Goal: Task Accomplishment & Management: Complete application form

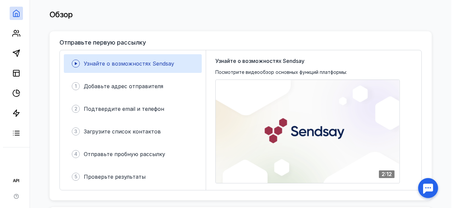
scroll to position [136, 0]
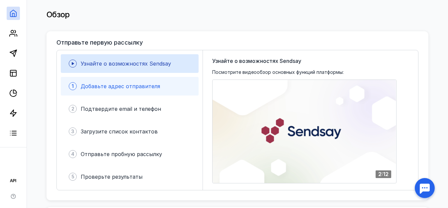
click at [91, 83] on span "Добавьте адрес отправителя" at bounding box center [120, 86] width 79 height 7
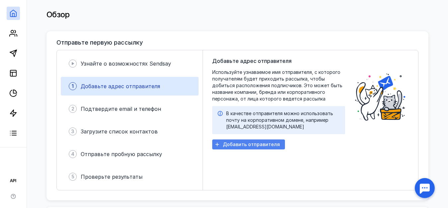
click at [217, 142] on icon "button" at bounding box center [217, 144] width 5 height 5
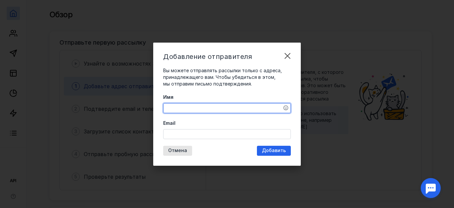
click at [201, 111] on textarea "Имя" at bounding box center [227, 107] width 127 height 9
click at [200, 110] on textarea "Имя" at bounding box center [227, 107] width 127 height 9
type textarea "[PERSON_NAME]"
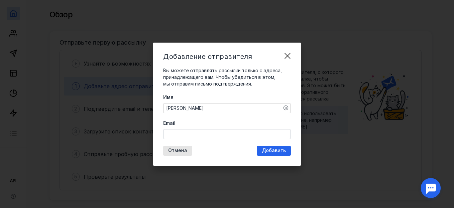
click at [172, 129] on div "Email" at bounding box center [227, 129] width 128 height 19
click at [172, 129] on div at bounding box center [227, 134] width 128 height 10
click at [171, 130] on input "Email" at bounding box center [227, 133] width 127 height 9
click at [170, 131] on input "Email" at bounding box center [227, 133] width 127 height 9
click at [168, 132] on input "Email" at bounding box center [227, 133] width 127 height 9
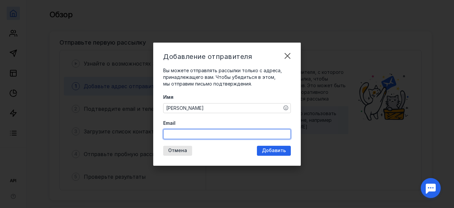
click at [169, 133] on input "Email" at bounding box center [227, 133] width 127 height 9
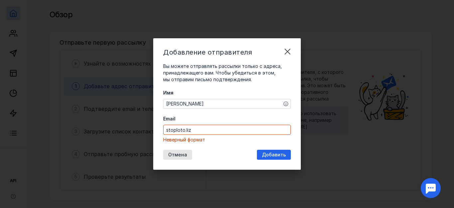
click at [163, 135] on div "stoploto.liz" at bounding box center [227, 130] width 128 height 10
click at [184, 129] on input "stoploto.liz" at bounding box center [227, 129] width 127 height 9
click at [215, 133] on input "stoploto.blz..liz" at bounding box center [227, 129] width 127 height 9
click at [208, 135] on div "Email stoploto.bl Неверный формат" at bounding box center [227, 129] width 128 height 28
click at [190, 128] on input "stoploto.bl" at bounding box center [227, 129] width 127 height 9
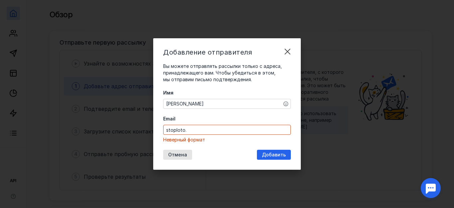
click at [168, 80] on span "Вы можете отправлять рассылки только с адреса, принадлежащего вам. Чтобы убедит…" at bounding box center [222, 72] width 119 height 19
drag, startPoint x: 268, startPoint y: 116, endPoint x: 253, endPoint y: 119, distance: 14.7
click at [268, 116] on label "Email" at bounding box center [227, 118] width 128 height 7
click at [268, 125] on input "stoploto." at bounding box center [227, 129] width 127 height 9
click at [214, 124] on div "Email stoploto. Неверный формат" at bounding box center [227, 129] width 128 height 28
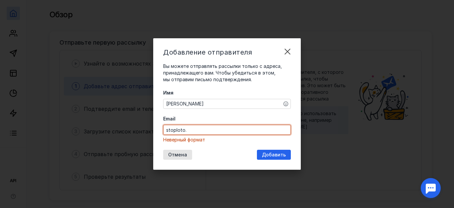
click at [205, 129] on input "stoploto." at bounding box center [227, 129] width 127 height 9
drag, startPoint x: 159, startPoint y: 67, endPoint x: 0, endPoint y: -35, distance: 188.6
click at [0, 0] on div "Добавление отправителя Вы можете отправлять рассылки только с адреса, принадлеж…" at bounding box center [227, 104] width 454 height 208
click at [193, 132] on input "stoploto.bli" at bounding box center [227, 129] width 127 height 9
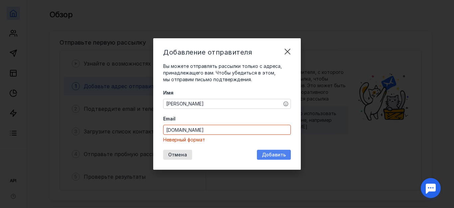
click at [261, 155] on div "Добавить" at bounding box center [274, 155] width 31 height 6
click at [261, 154] on div "Добавить" at bounding box center [274, 155] width 31 height 6
click at [263, 153] on div "Добавить" at bounding box center [274, 155] width 31 height 6
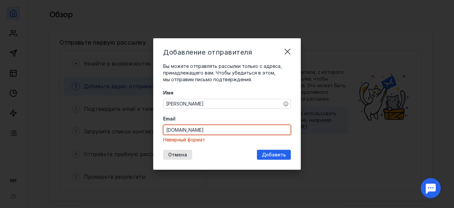
click at [200, 130] on input "[DOMAIN_NAME]" at bounding box center [227, 129] width 127 height 9
type input "s"
click at [193, 128] on input "Email" at bounding box center [227, 129] width 127 height 9
type input "s"
click at [182, 130] on input "Email" at bounding box center [227, 129] width 127 height 9
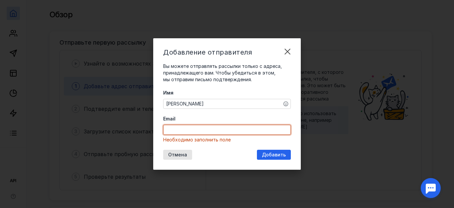
click at [181, 130] on input "Email" at bounding box center [227, 129] width 127 height 9
click at [178, 131] on input "Email" at bounding box center [227, 129] width 127 height 9
click at [175, 129] on input "Email" at bounding box center [227, 129] width 127 height 9
click at [201, 131] on input "stoploto.bliiz." at bounding box center [227, 129] width 127 height 9
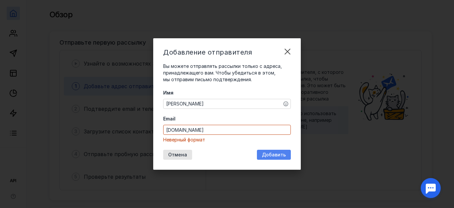
click at [264, 158] on div "Добавить" at bounding box center [274, 155] width 34 height 10
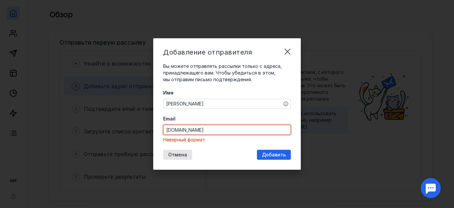
click at [185, 130] on input "[DOMAIN_NAME]" at bounding box center [227, 129] width 127 height 9
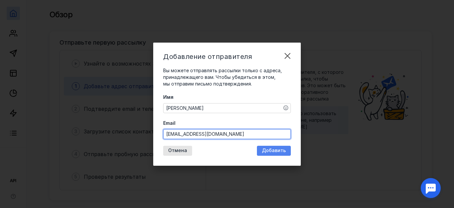
type input "[EMAIL_ADDRESS][DOMAIN_NAME]"
click at [263, 151] on div "Добавить" at bounding box center [274, 151] width 31 height 6
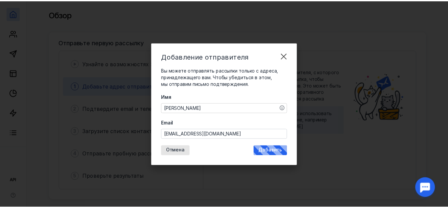
scroll to position [0, 0]
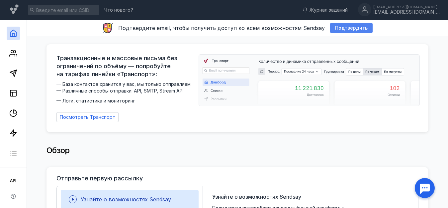
click at [332, 28] on div "Подтвердить" at bounding box center [351, 28] width 39 height 6
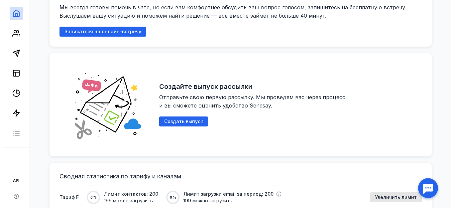
scroll to position [373, 0]
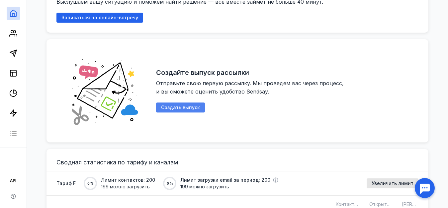
click at [160, 105] on div "Создать выпуск" at bounding box center [181, 108] width 46 height 6
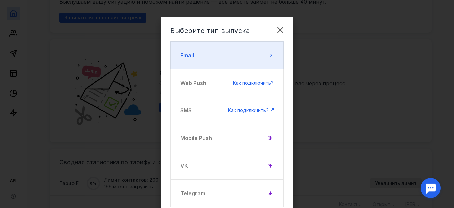
click at [186, 63] on button "Email" at bounding box center [227, 55] width 113 height 28
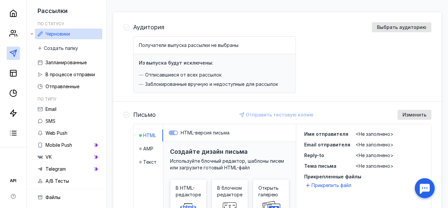
scroll to position [54, 0]
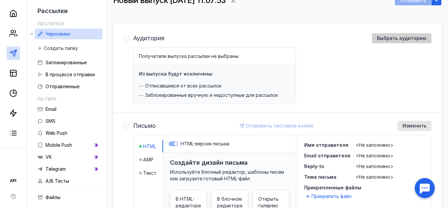
click at [381, 39] on span "Выбрать аудиторию" at bounding box center [402, 39] width 50 height 6
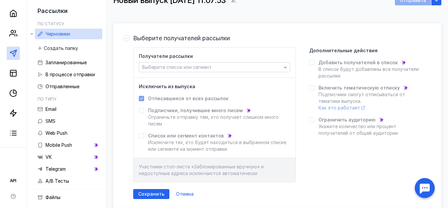
click at [325, 63] on span "Добавить получателей в список" at bounding box center [358, 62] width 79 height 7
click at [324, 64] on span "Добавить получателей в список" at bounding box center [358, 62] width 79 height 7
click at [324, 77] on span "В список будут добавлены все получатели рассылки" at bounding box center [369, 72] width 100 height 12
click at [330, 70] on span "В список будут добавлены все получатели рассылки" at bounding box center [369, 72] width 100 height 12
drag, startPoint x: 327, startPoint y: 73, endPoint x: 137, endPoint y: 70, distance: 189.8
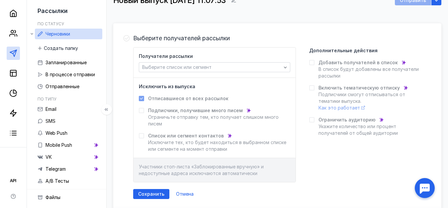
drag, startPoint x: 87, startPoint y: 57, endPoint x: 33, endPoint y: 3, distance: 76.6
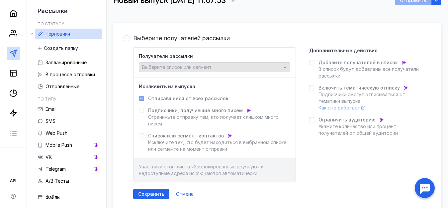
click at [167, 65] on span "Выберите список или сегмент" at bounding box center [176, 67] width 69 height 6
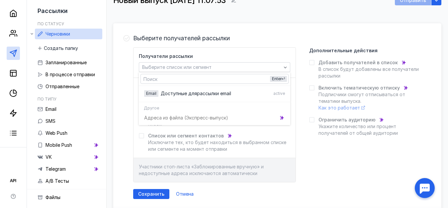
click at [168, 116] on div "Адреса из файла (Э кспресс-выпуск)" at bounding box center [215, 118] width 152 height 12
click at [167, 120] on div "Адреса из файла (Э кспресс-выпуск)" at bounding box center [215, 118] width 152 height 12
click at [164, 120] on div "Адреса из файла (Э кспресс-выпуск)" at bounding box center [215, 118] width 152 height 12
drag, startPoint x: 0, startPoint y: -38, endPoint x: 0, endPoint y: -18, distance: 19.3
click at [283, 117] on icon "grid" at bounding box center [282, 118] width 3 height 4
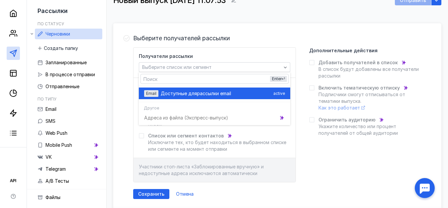
click at [272, 94] on div "Email Доступные для рассылки email active" at bounding box center [214, 93] width 141 height 12
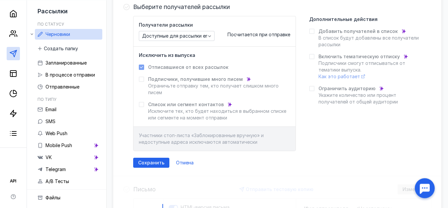
scroll to position [88, 0]
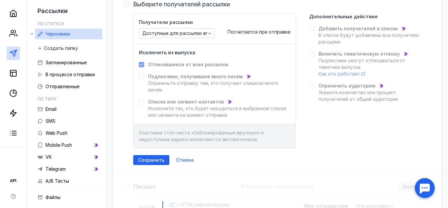
click at [251, 103] on div "Список или сегмент контактов" at bounding box center [219, 101] width 142 height 7
click at [221, 105] on p "Исключите тех, кто будет находиться в выбранном списке или сегменте на момент о…" at bounding box center [219, 111] width 142 height 13
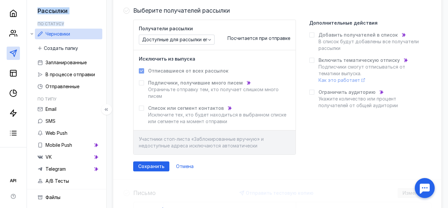
scroll to position [0, 0]
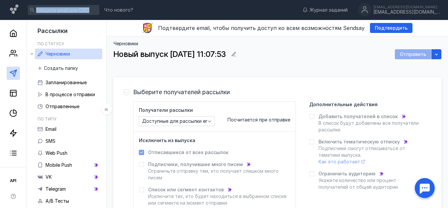
drag, startPoint x: 211, startPoint y: 94, endPoint x: 0, endPoint y: -37, distance: 248.4
click at [133, 101] on div "Получатели рассылки Доступные для рассылки email Посчитается при отправке Исклю…" at bounding box center [214, 168] width 163 height 135
click at [204, 100] on div "Выберите получателей рассылки Получатели рассылки Доступные для рассылки email …" at bounding box center [282, 170] width 298 height 166
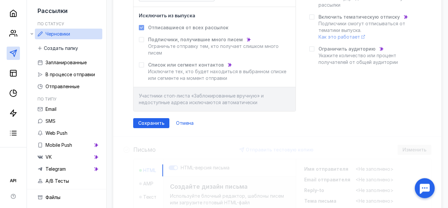
scroll to position [136, 0]
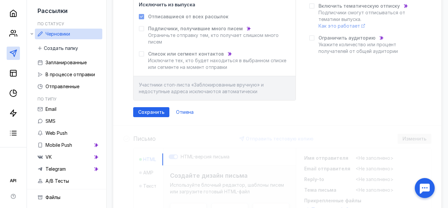
click at [161, 126] on div "Выберите получателей рассылки Получатели рассылки Доступные для рассылки email …" at bounding box center [277, 142] width 328 height 401
click at [166, 159] on div "Выберите получателей рассылки Получатели рассылки Доступные для рассылки email …" at bounding box center [277, 142] width 328 height 401
click at [157, 124] on div "Выберите получателей рассылки Получатели рассылки Доступные для рассылки email …" at bounding box center [277, 34] width 328 height 182
